Goal: Task Accomplishment & Management: Complete application form

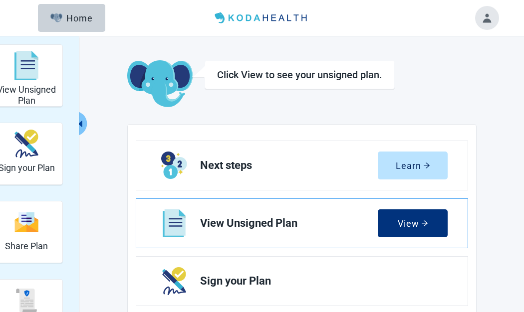
scroll to position [50, 0]
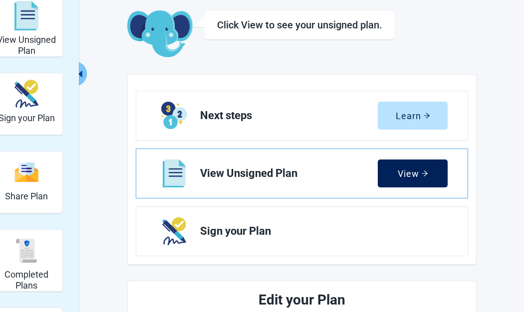
click at [414, 177] on div "View" at bounding box center [413, 174] width 30 height 10
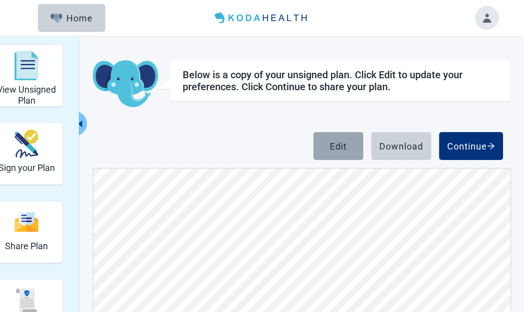
click at [337, 141] on div "Edit" at bounding box center [338, 146] width 17 height 10
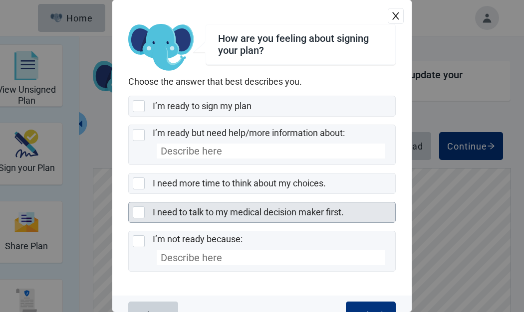
scroll to position [22, 0]
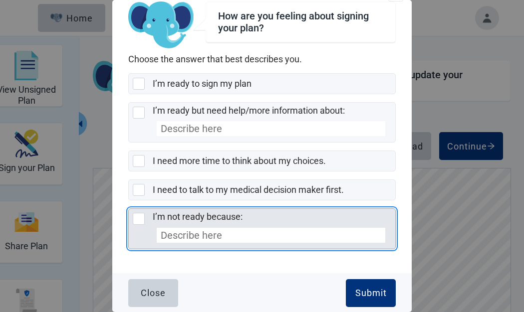
click at [136, 219] on div "I’m not ready because:, checkbox, not selected" at bounding box center [139, 219] width 12 height 12
click at [129, 209] on input "I’m not ready because:" at bounding box center [128, 209] width 0 height 0
checkbox input "true"
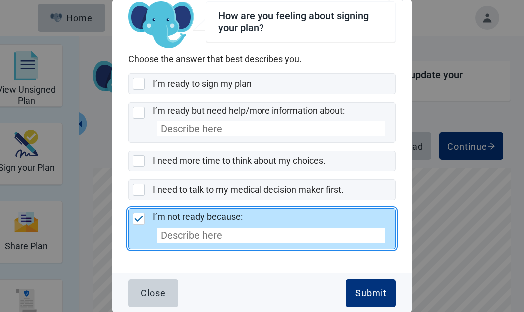
click at [197, 234] on input "I’m not ready because:" at bounding box center [271, 235] width 229 height 15
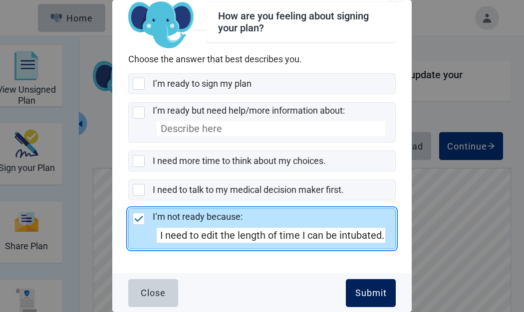
type input "I need to edit the length of time I can be intubated."
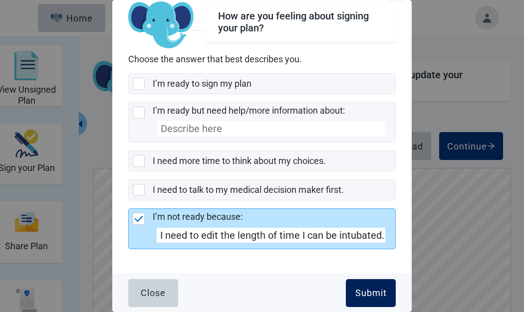
scroll to position [0, 0]
click at [370, 293] on div "Submit" at bounding box center [370, 293] width 31 height 10
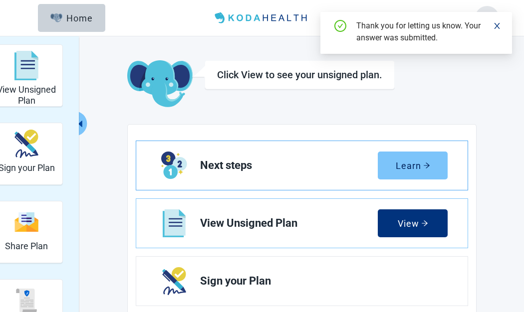
click at [410, 166] on div "Learn" at bounding box center [413, 166] width 34 height 10
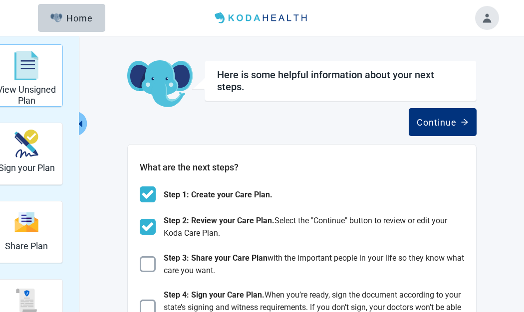
click at [39, 79] on div "View Unsigned Plan" at bounding box center [26, 65] width 63 height 37
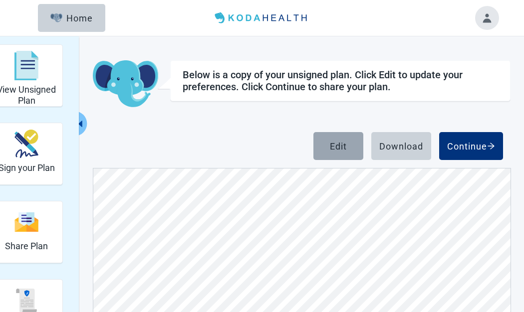
click at [348, 151] on button "Edit" at bounding box center [338, 146] width 50 height 28
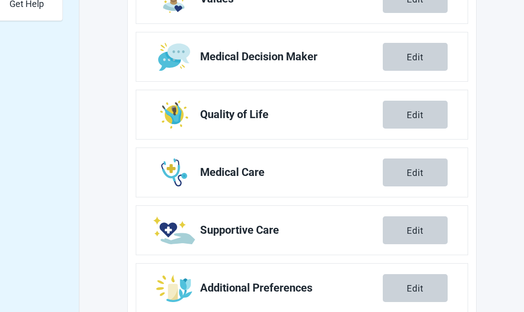
scroll to position [424, 0]
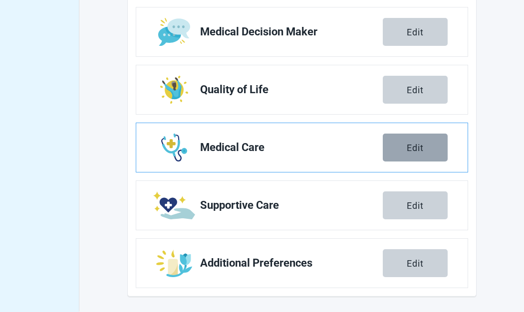
click at [414, 149] on div "Edit" at bounding box center [415, 148] width 17 height 10
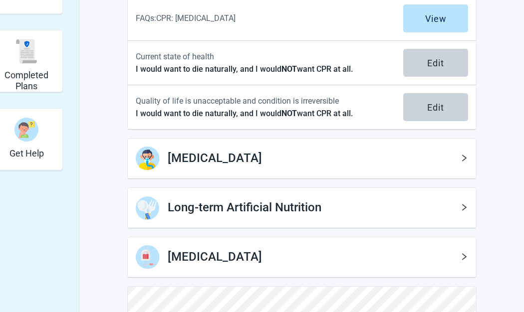
scroll to position [280, 0]
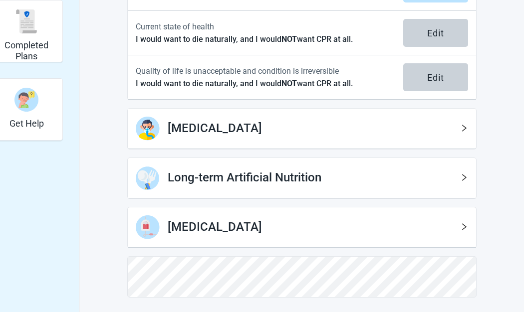
click at [463, 179] on icon "right" at bounding box center [464, 178] width 4 height 7
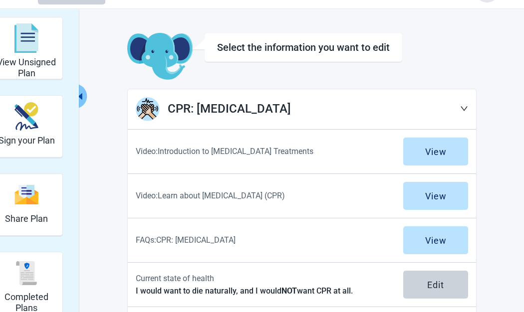
scroll to position [0, 0]
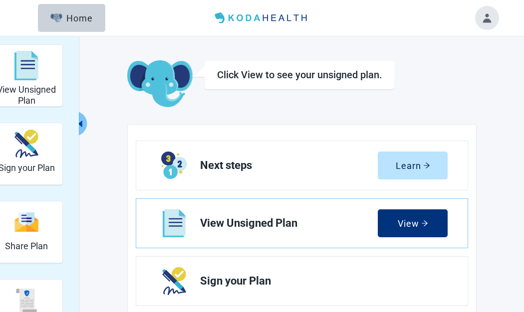
scroll to position [424, 0]
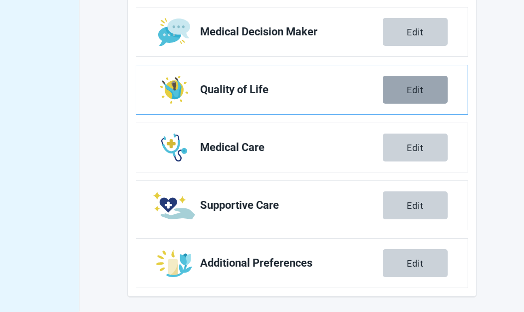
click at [423, 86] on div "Edit" at bounding box center [415, 90] width 17 height 10
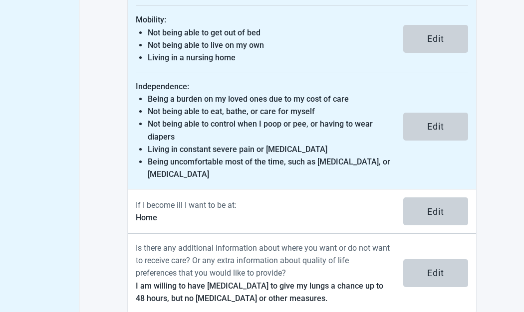
scroll to position [441, 0]
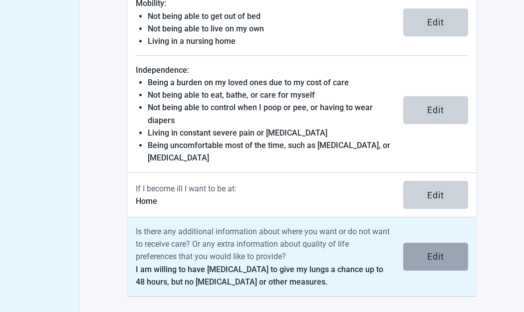
click at [452, 257] on button "Edit" at bounding box center [435, 257] width 65 height 28
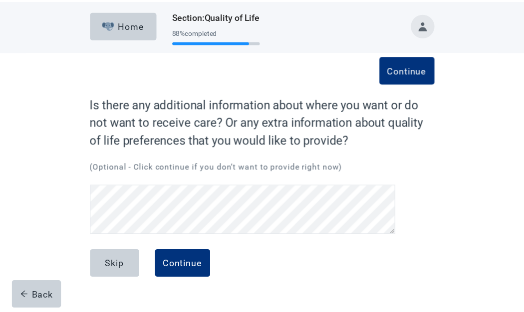
scroll to position [23, 0]
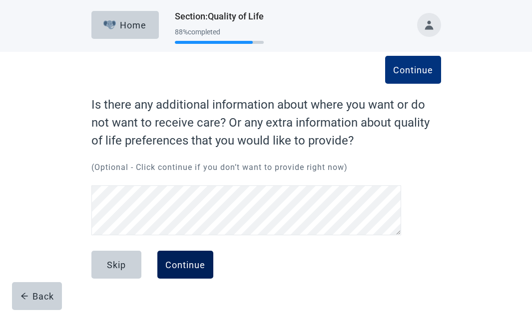
click at [192, 270] on div "Continue" at bounding box center [185, 265] width 40 height 10
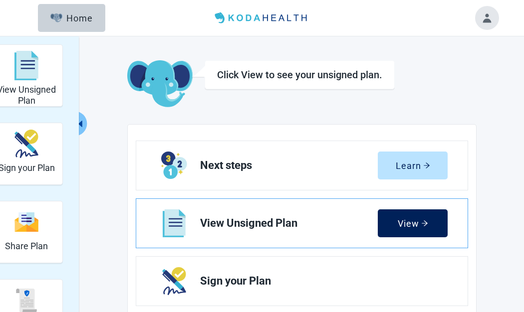
click at [419, 230] on button "View" at bounding box center [413, 224] width 70 height 28
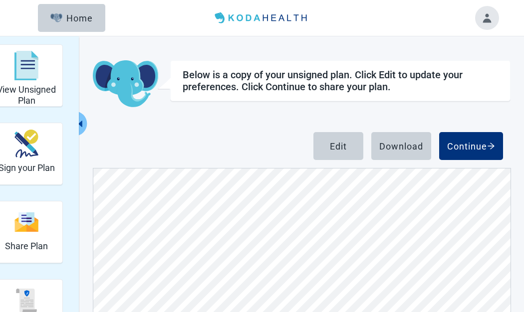
scroll to position [449, 0]
click at [480, 211] on div "Below is a copy of your unsigned plan. Click Edit to update your preferences. C…" at bounding box center [302, 239] width 418 height 359
click at [352, 149] on button "Edit" at bounding box center [338, 146] width 50 height 28
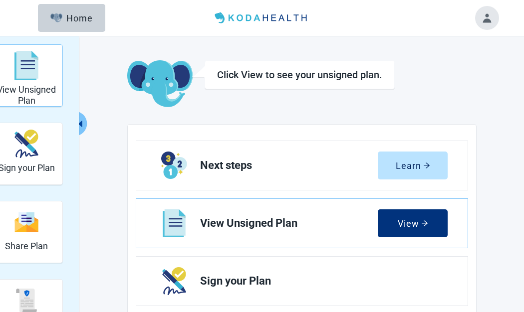
click at [39, 95] on h2 "View Unsigned Plan" at bounding box center [26, 94] width 63 height 21
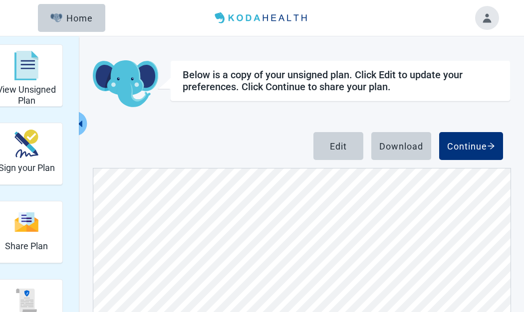
scroll to position [3893, 0]
click at [336, 151] on div "Edit" at bounding box center [338, 146] width 17 height 10
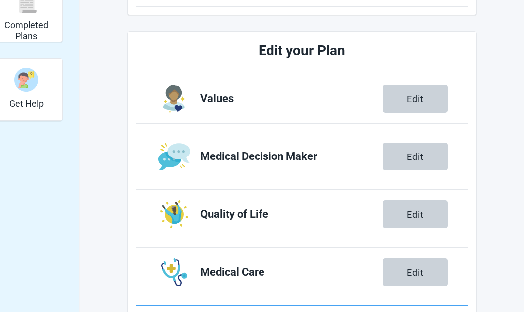
scroll to position [424, 0]
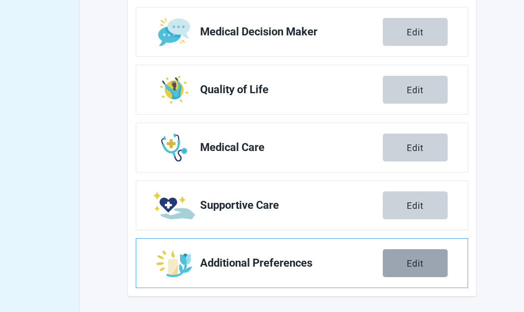
click at [414, 267] on div "Edit" at bounding box center [415, 264] width 17 height 10
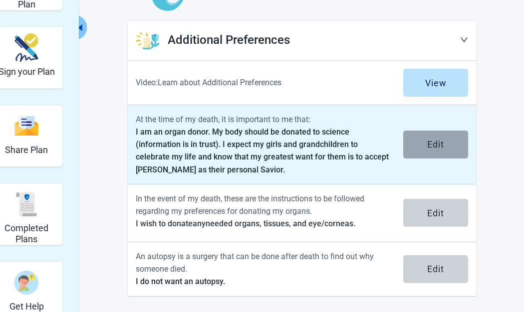
click at [430, 150] on button "Edit" at bounding box center [435, 145] width 65 height 28
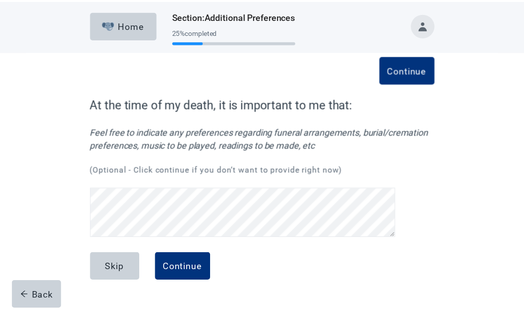
scroll to position [80, 0]
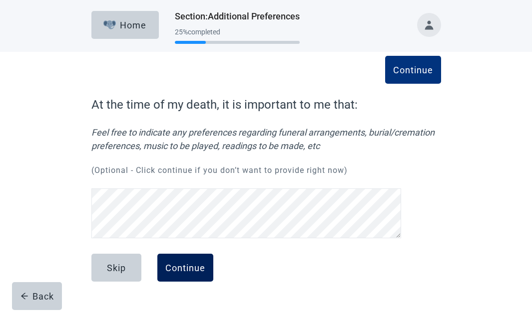
click at [197, 272] on div "Continue" at bounding box center [185, 268] width 40 height 10
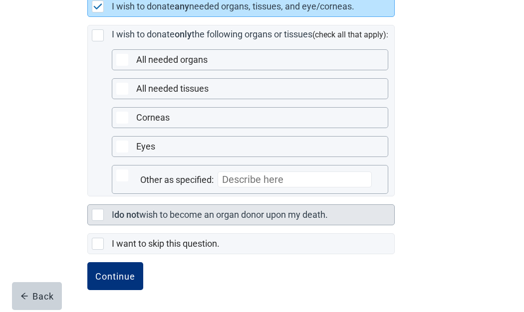
scroll to position [302, 0]
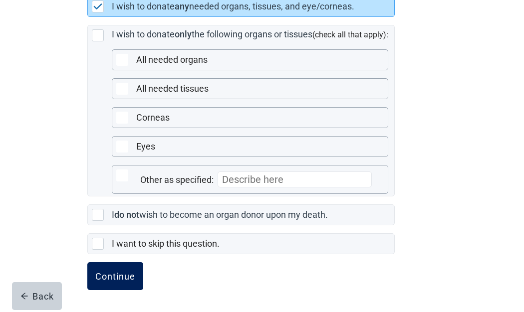
click at [117, 279] on div "Continue" at bounding box center [115, 277] width 40 height 10
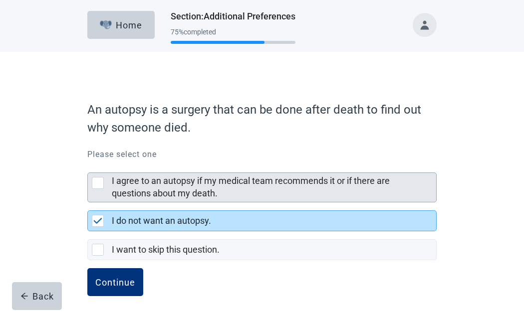
scroll to position [6, 0]
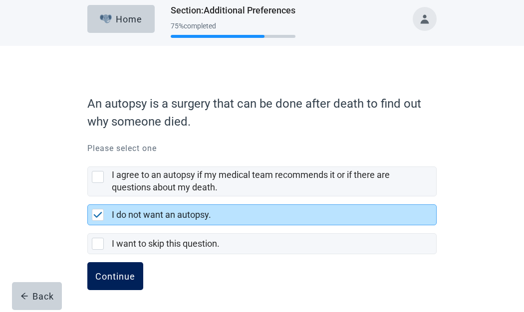
click at [110, 280] on div "Continue" at bounding box center [115, 277] width 40 height 10
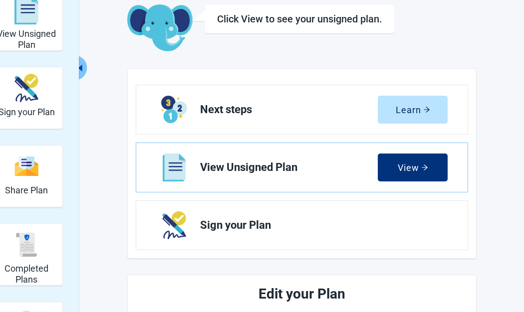
scroll to position [106, 0]
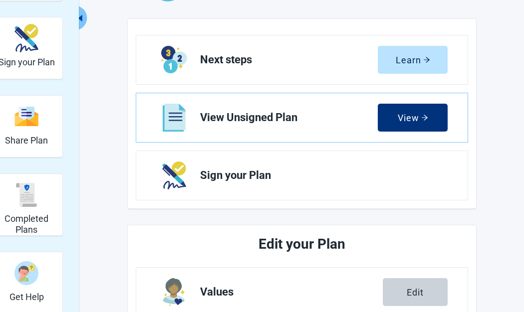
drag, startPoint x: 427, startPoint y: 121, endPoint x: 421, endPoint y: 146, distance: 26.2
click at [427, 121] on icon "arrow-right" at bounding box center [424, 117] width 7 height 7
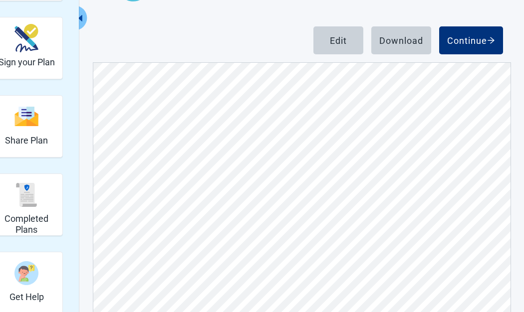
scroll to position [4991, 0]
click at [467, 37] on div "Continue" at bounding box center [471, 40] width 48 height 10
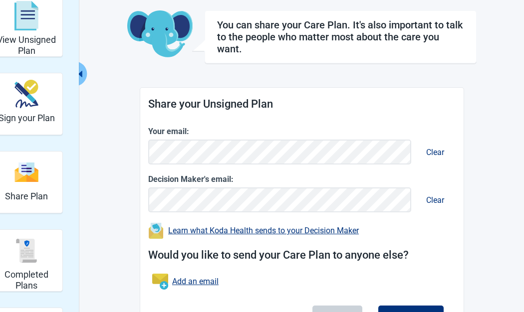
scroll to position [100, 0]
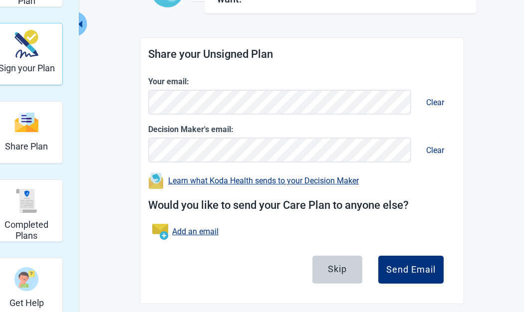
click at [24, 69] on h2 "Sign your Plan" at bounding box center [27, 68] width 56 height 11
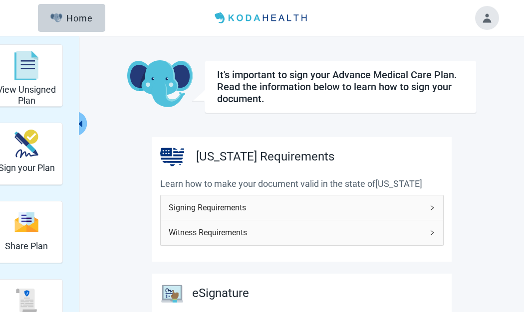
scroll to position [100, 0]
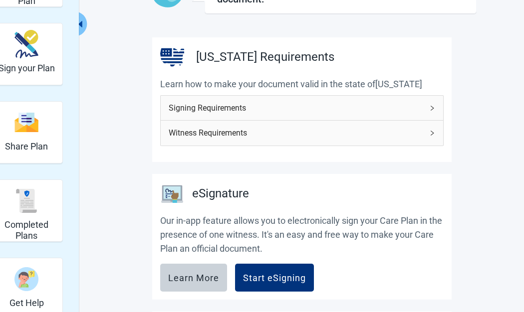
click at [432, 109] on icon "right" at bounding box center [432, 108] width 6 height 6
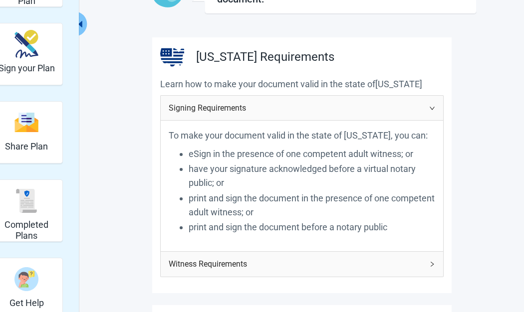
scroll to position [150, 0]
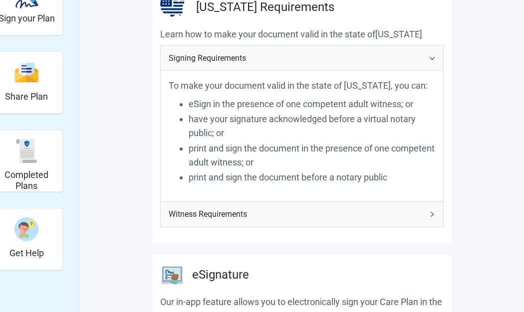
click at [431, 218] on div "Witness Requirements" at bounding box center [302, 214] width 283 height 24
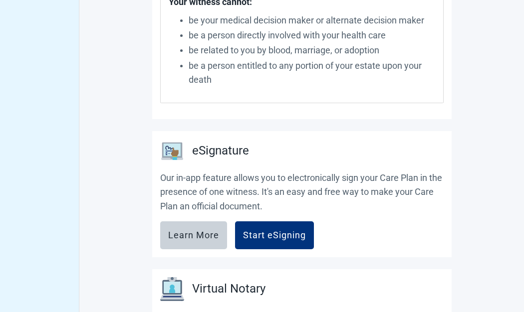
scroll to position [549, 0]
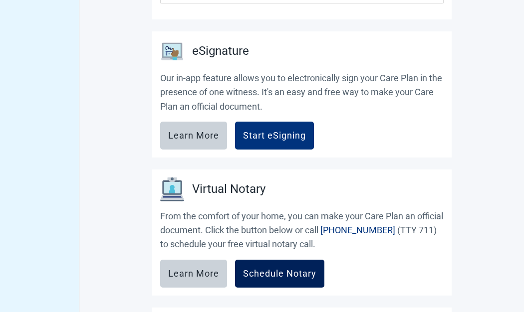
click at [302, 274] on div "Schedule Notary" at bounding box center [279, 274] width 73 height 10
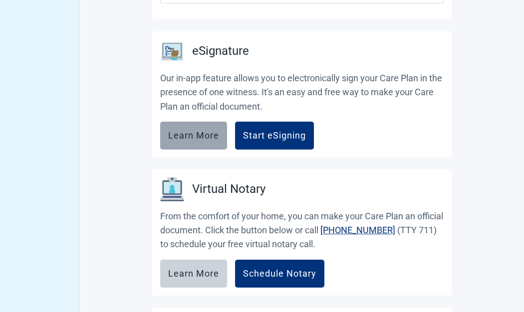
click at [217, 139] on div "Learn More" at bounding box center [193, 136] width 51 height 10
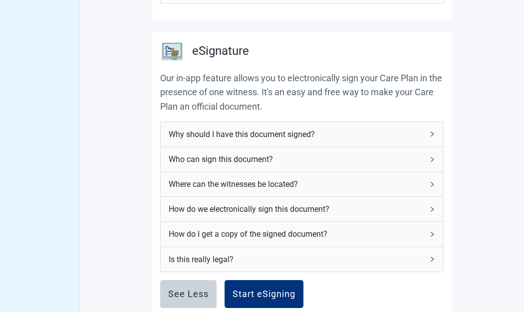
click at [439, 259] on div "Is this really legal?" at bounding box center [302, 260] width 283 height 24
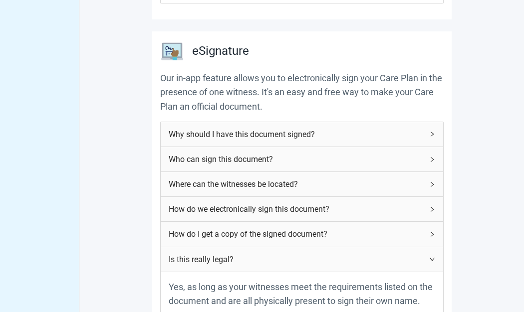
scroll to position [649, 0]
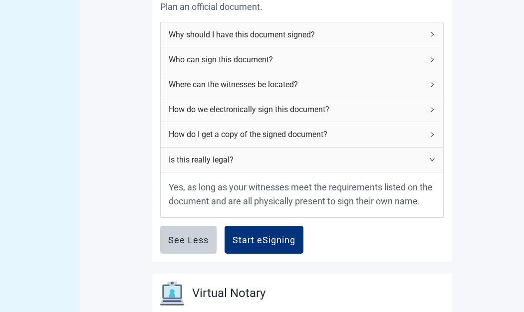
click at [431, 136] on icon "right" at bounding box center [432, 135] width 6 height 6
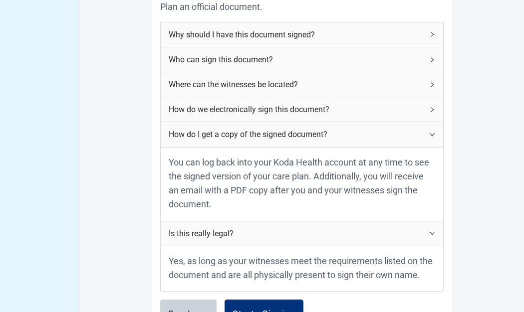
click at [435, 112] on div "How do we electronically sign this document?" at bounding box center [302, 109] width 283 height 24
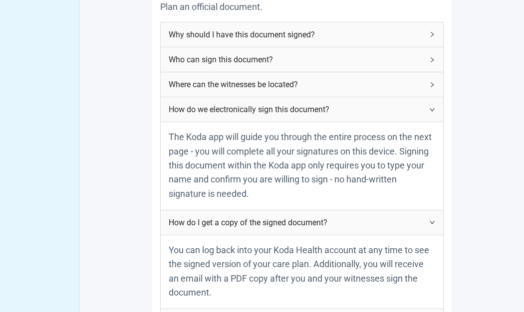
click at [433, 87] on div "Where can the witnesses be located?" at bounding box center [302, 84] width 283 height 24
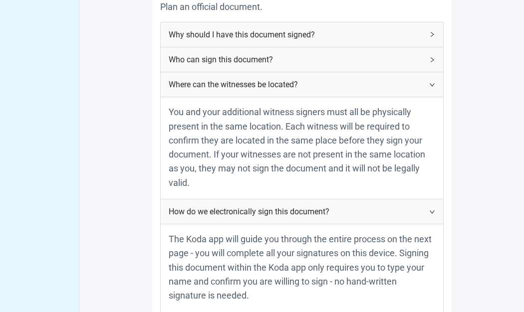
click at [434, 58] on icon "right" at bounding box center [432, 60] width 6 height 6
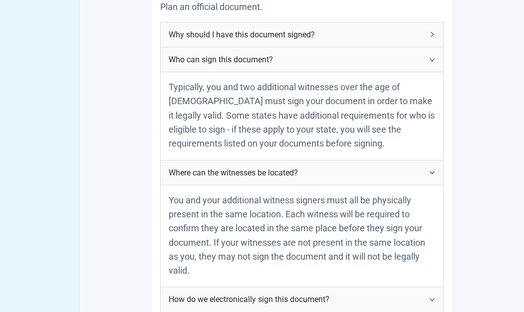
click at [432, 37] on div "Why should I have this document signed?" at bounding box center [302, 34] width 283 height 24
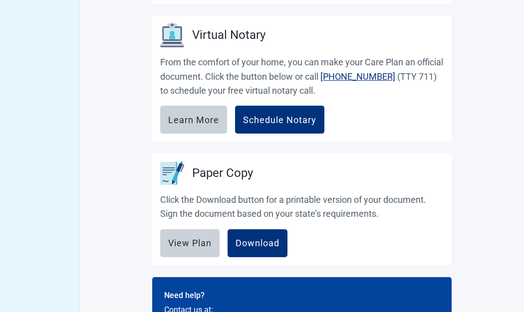
scroll to position [1407, 0]
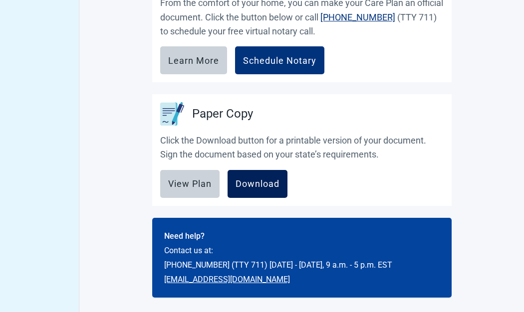
click at [252, 189] on button "Download" at bounding box center [258, 184] width 60 height 28
